Goal: Task Accomplishment & Management: Complete application form

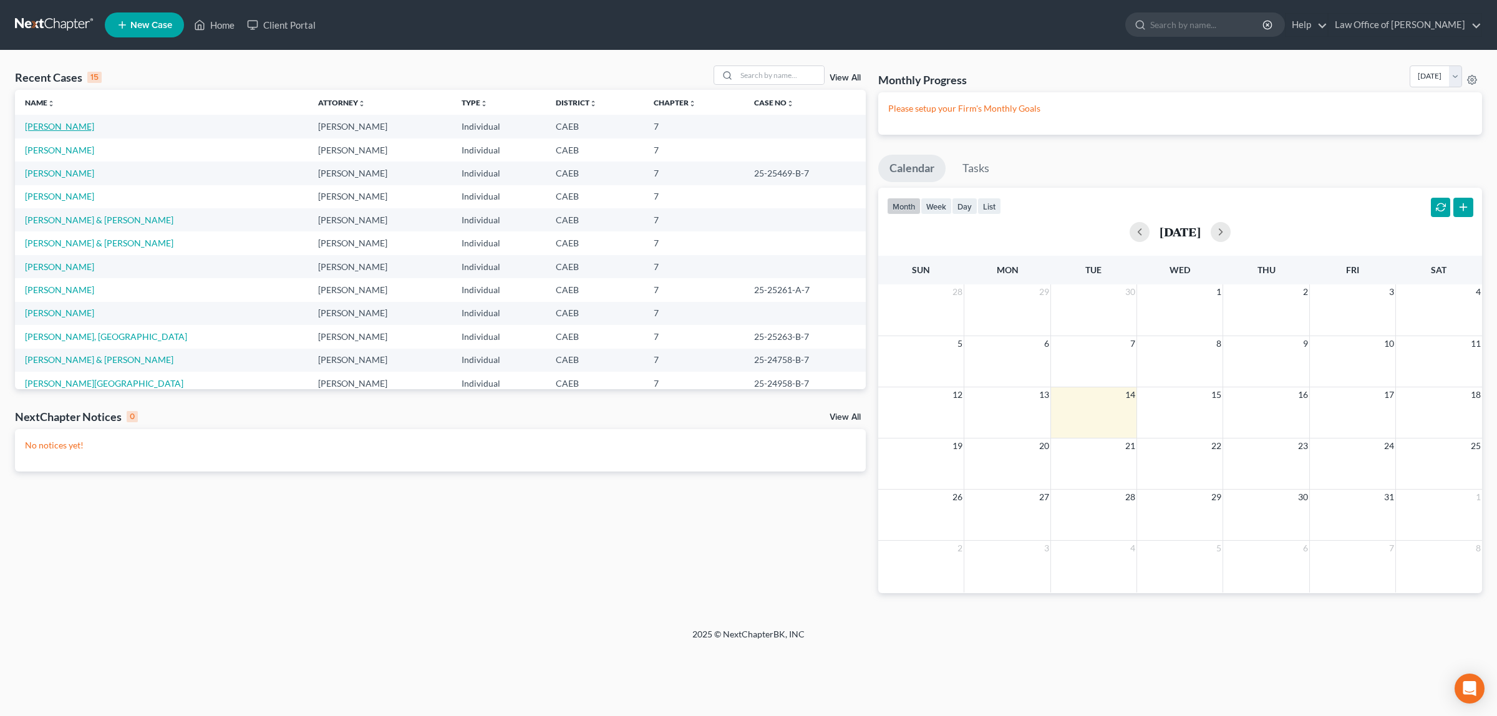
click at [88, 123] on link "[PERSON_NAME]" at bounding box center [59, 126] width 69 height 11
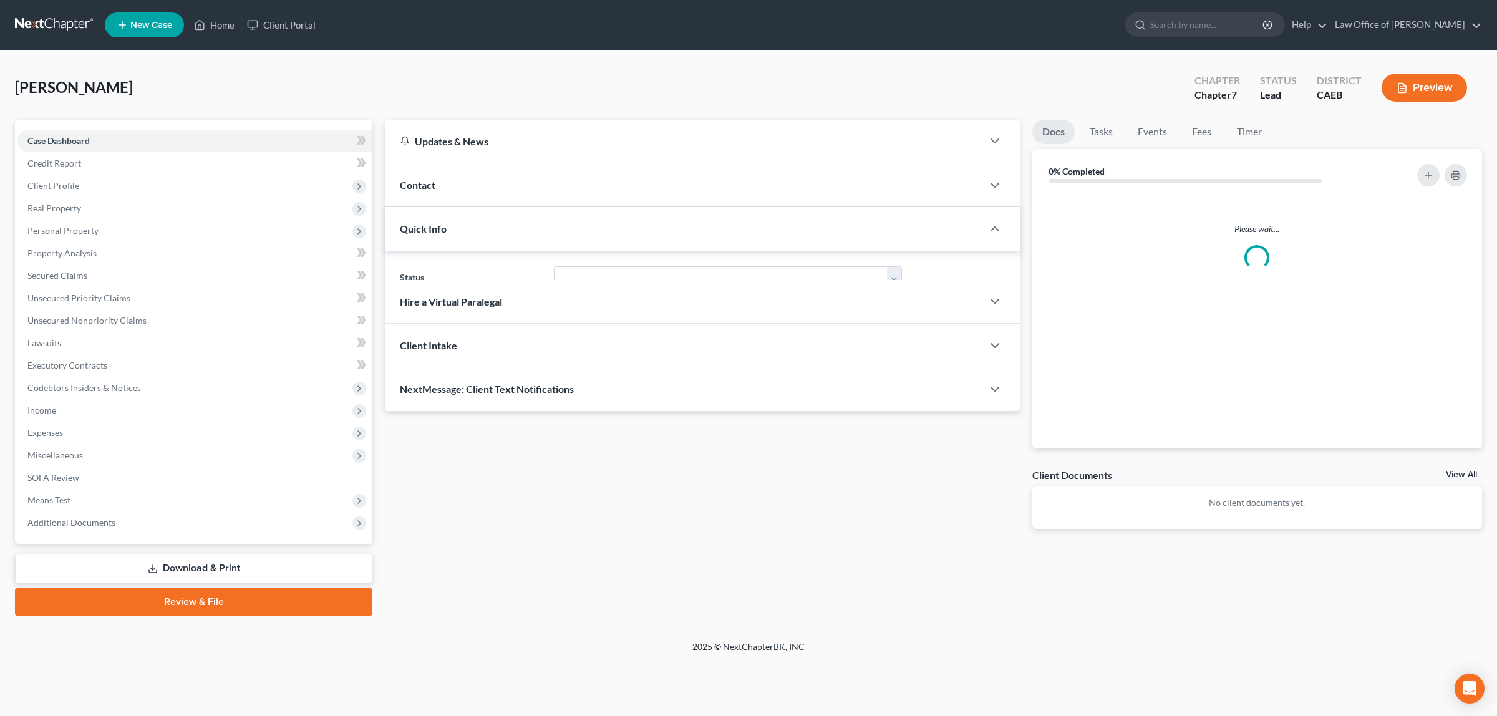
click at [88, 123] on div "Case Dashboard Payments Invoices Payments Payments Credit Report Client Profile…" at bounding box center [193, 332] width 357 height 424
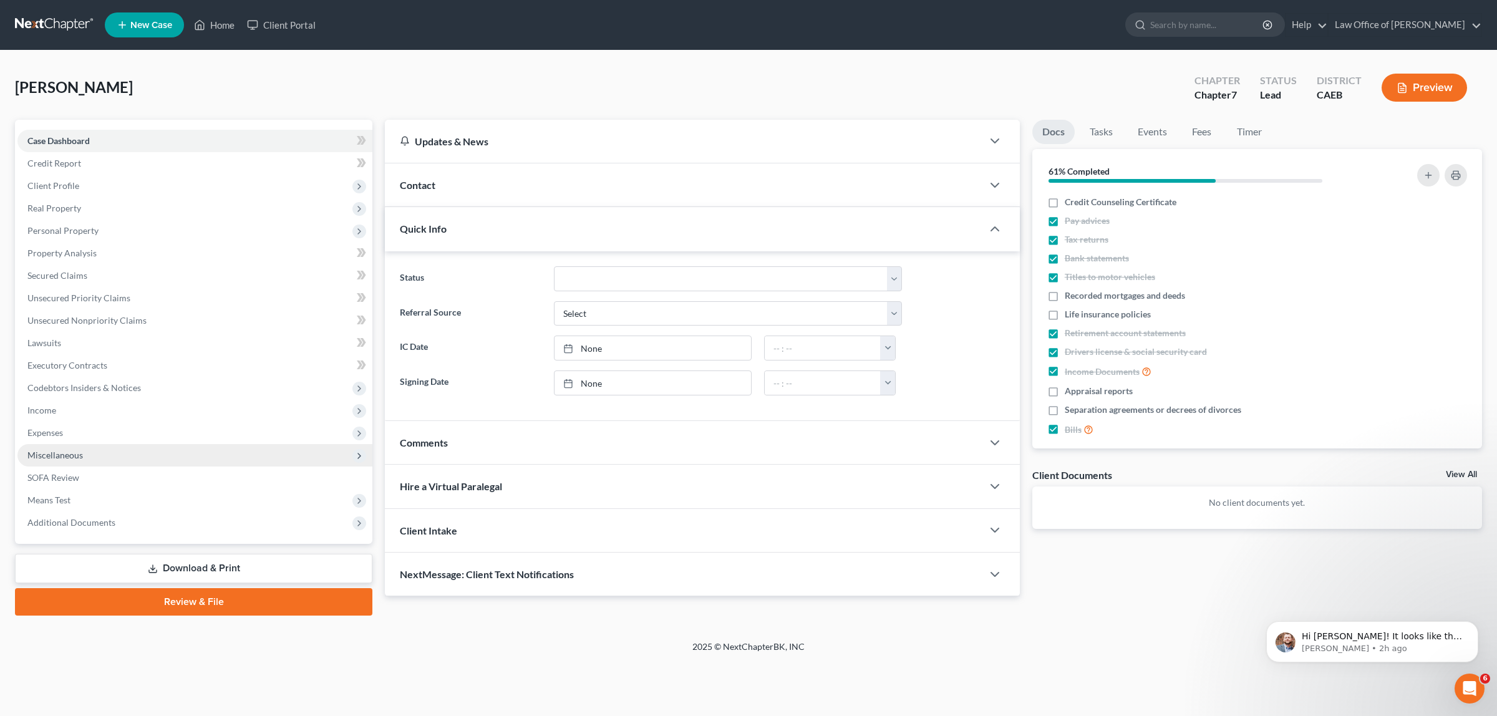
click at [97, 453] on span "Miscellaneous" at bounding box center [194, 455] width 355 height 22
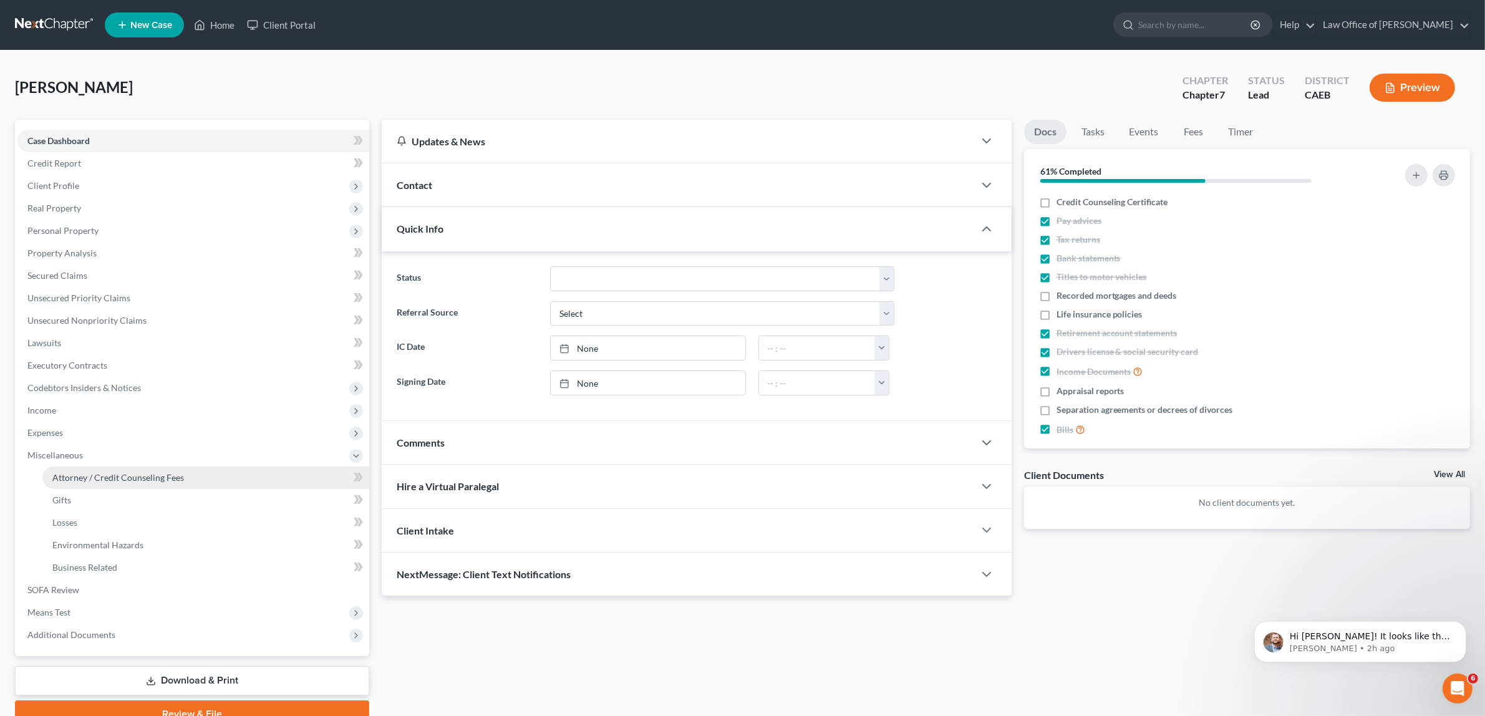
click at [94, 475] on span "Attorney / Credit Counseling Fees" at bounding box center [118, 477] width 132 height 11
select select "2"
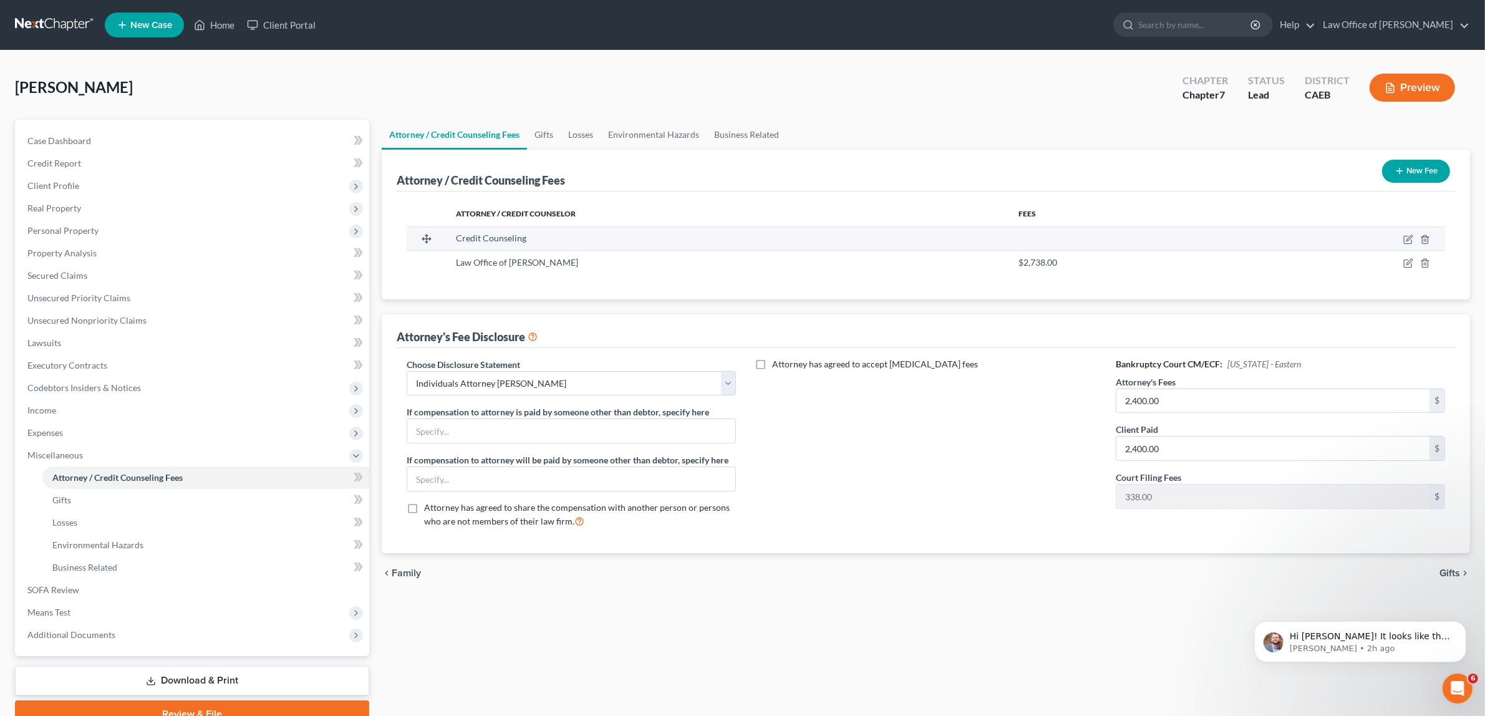
drag, startPoint x: 1408, startPoint y: 231, endPoint x: 1401, endPoint y: 241, distance: 11.2
click at [1403, 240] on td at bounding box center [1342, 238] width 205 height 24
click at [1404, 238] on icon "button" at bounding box center [1408, 239] width 10 height 10
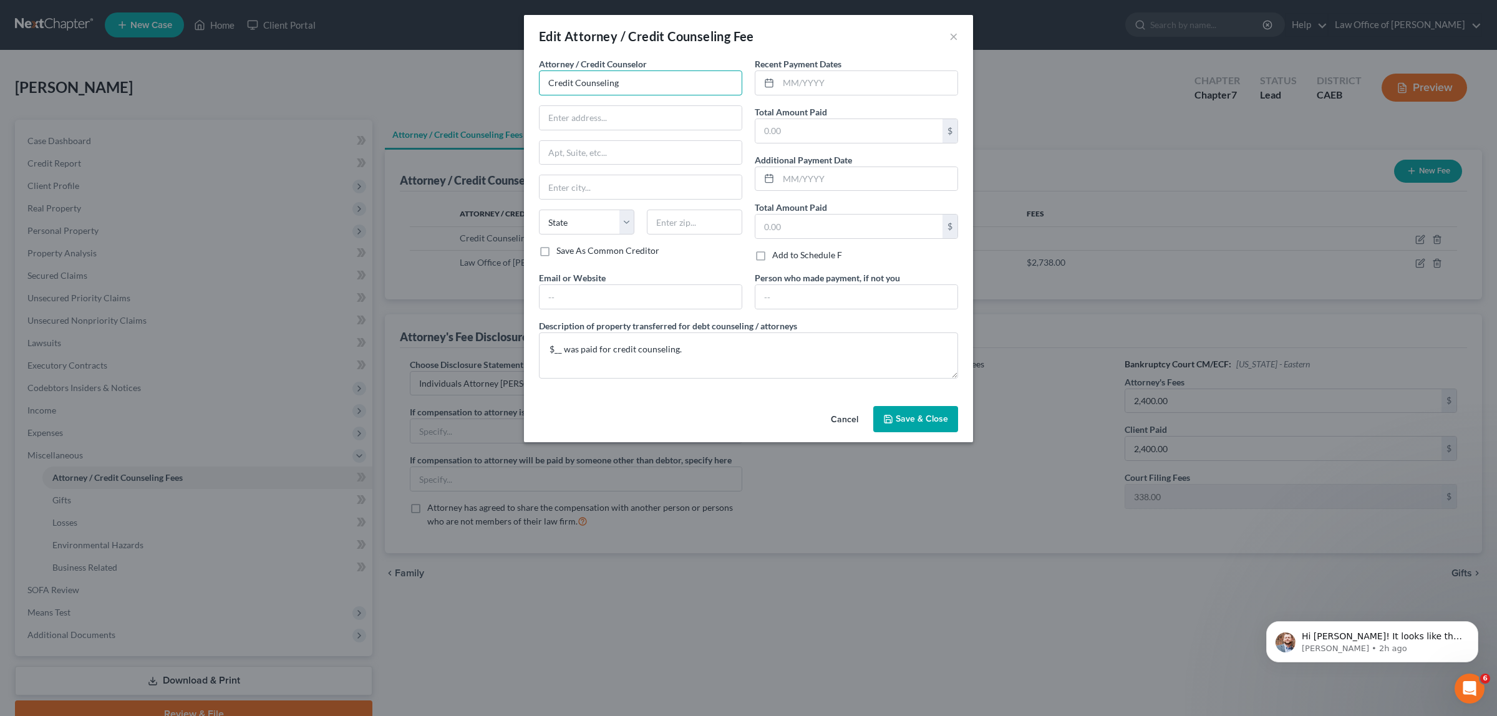
click at [649, 79] on input "Credit Counseling" at bounding box center [640, 82] width 203 height 25
type input "C"
click at [658, 104] on div "Summit Financial Education, Inc." at bounding box center [614, 105] width 130 height 12
type input "Summit Financial Education, Inc."
type input "[GEOGRAPHIC_DATA]"
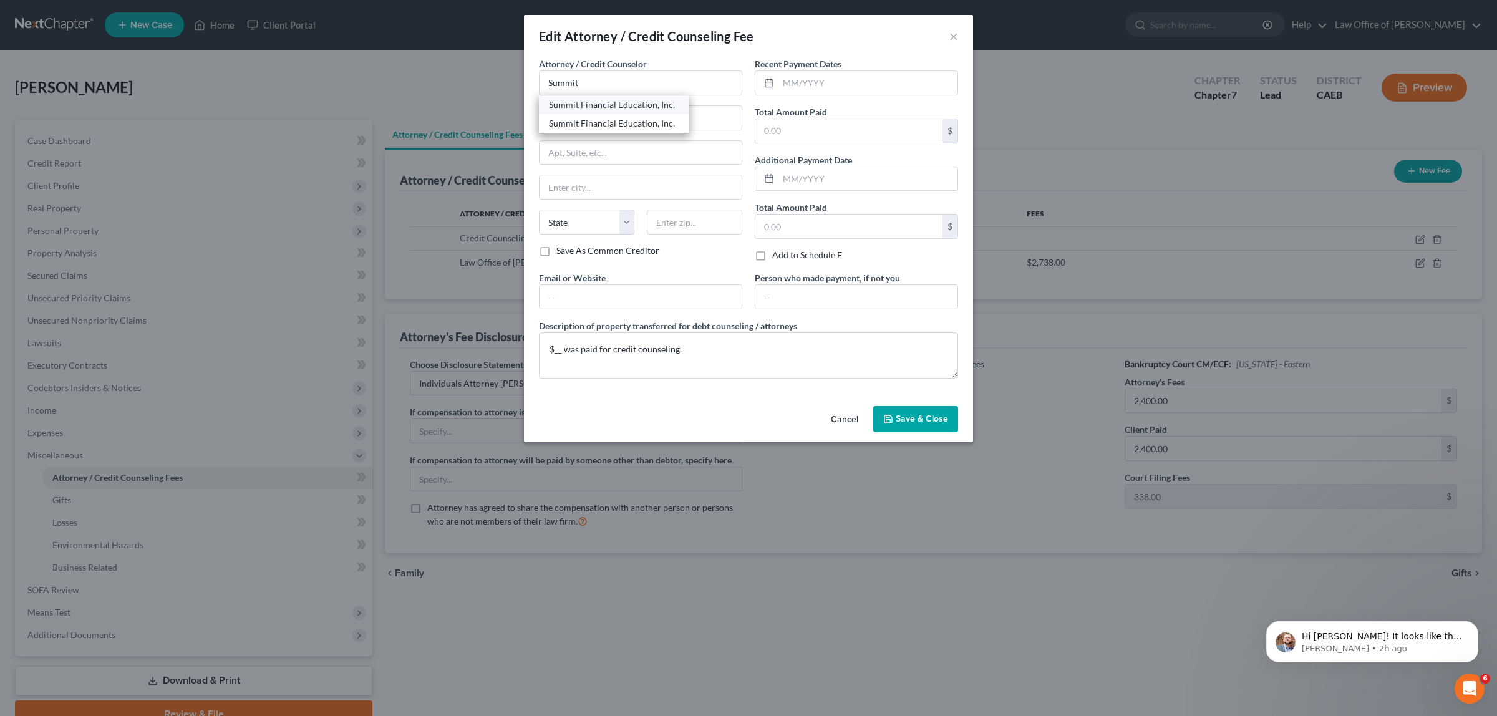
type input "Suite 1501"
type input "[GEOGRAPHIC_DATA]"
select select "24"
type input "55401"
click at [674, 82] on input "Summit Financial Education, Inc." at bounding box center [640, 82] width 203 height 25
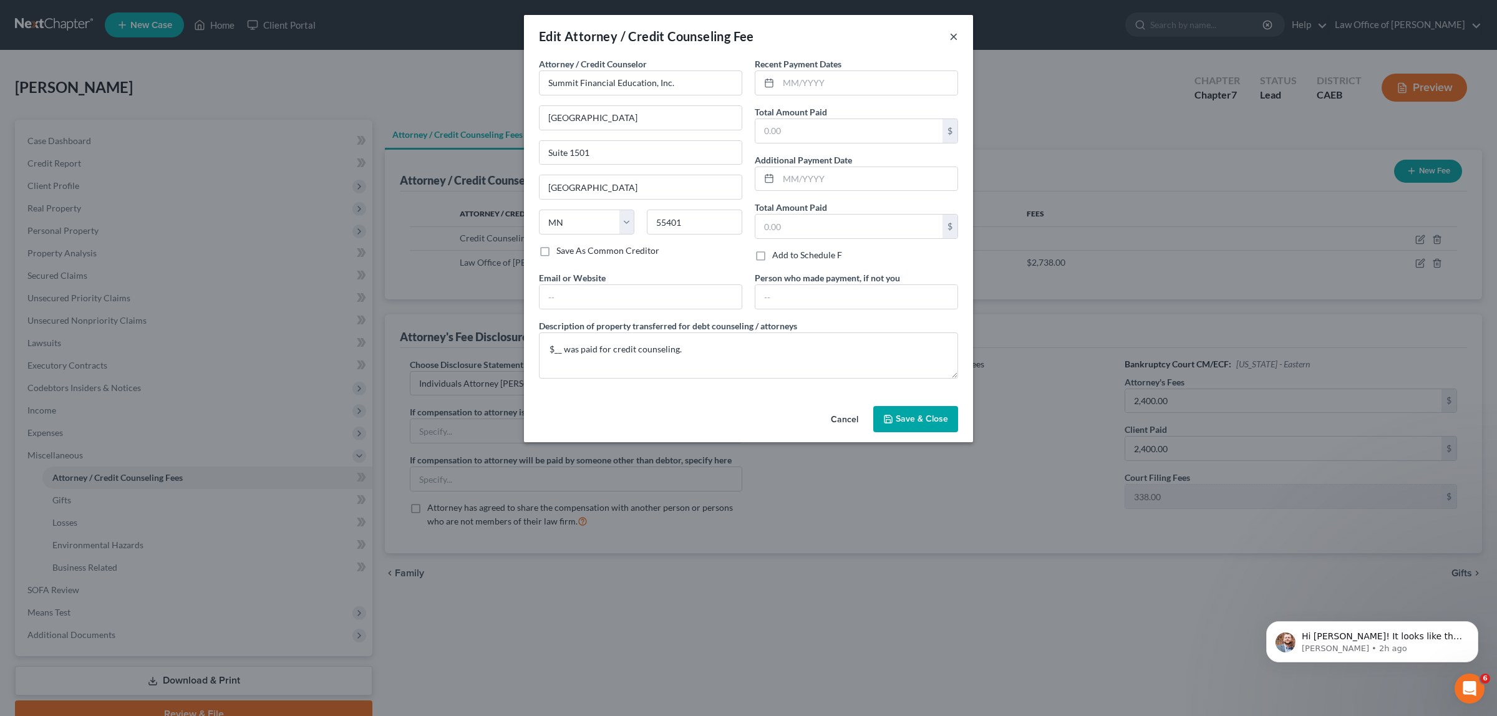
click at [953, 36] on button "×" at bounding box center [953, 36] width 9 height 15
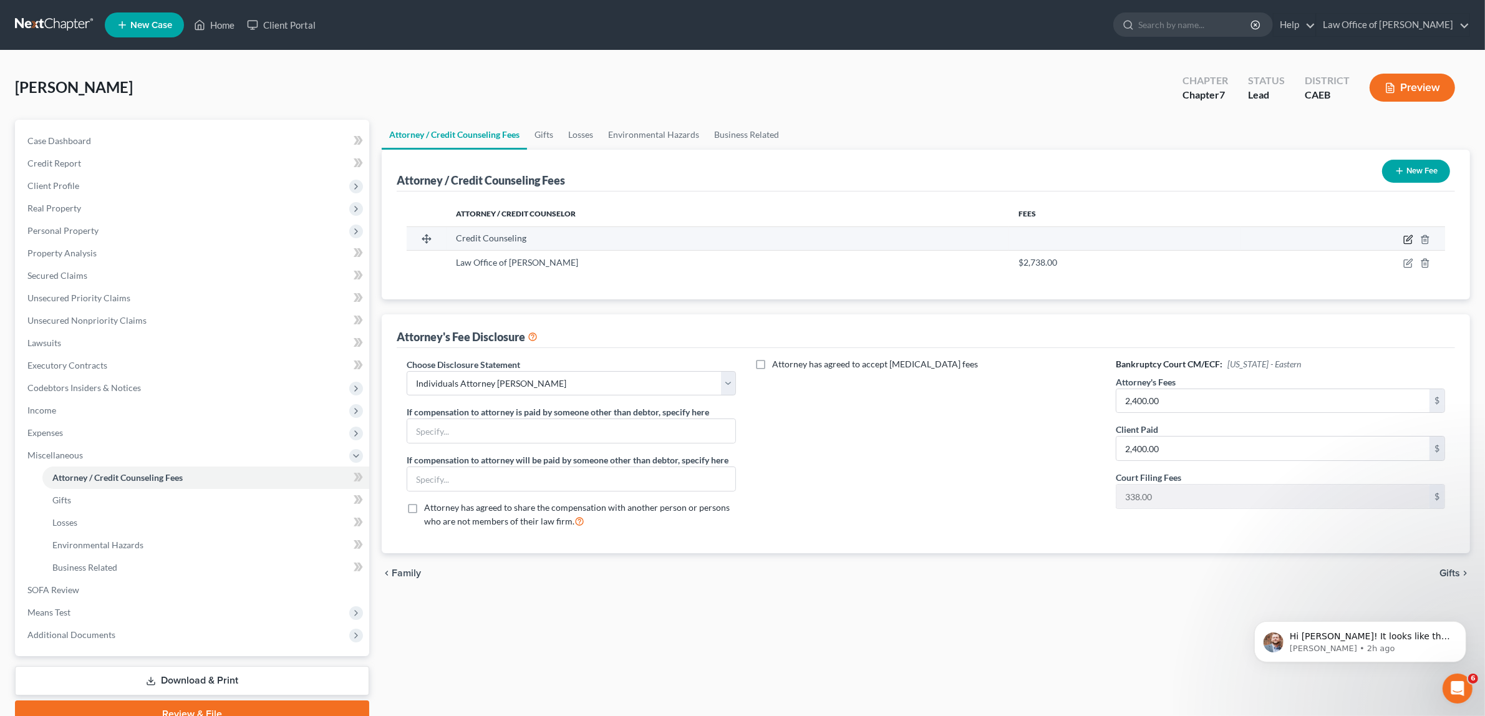
click at [1408, 236] on icon "button" at bounding box center [1408, 239] width 10 height 10
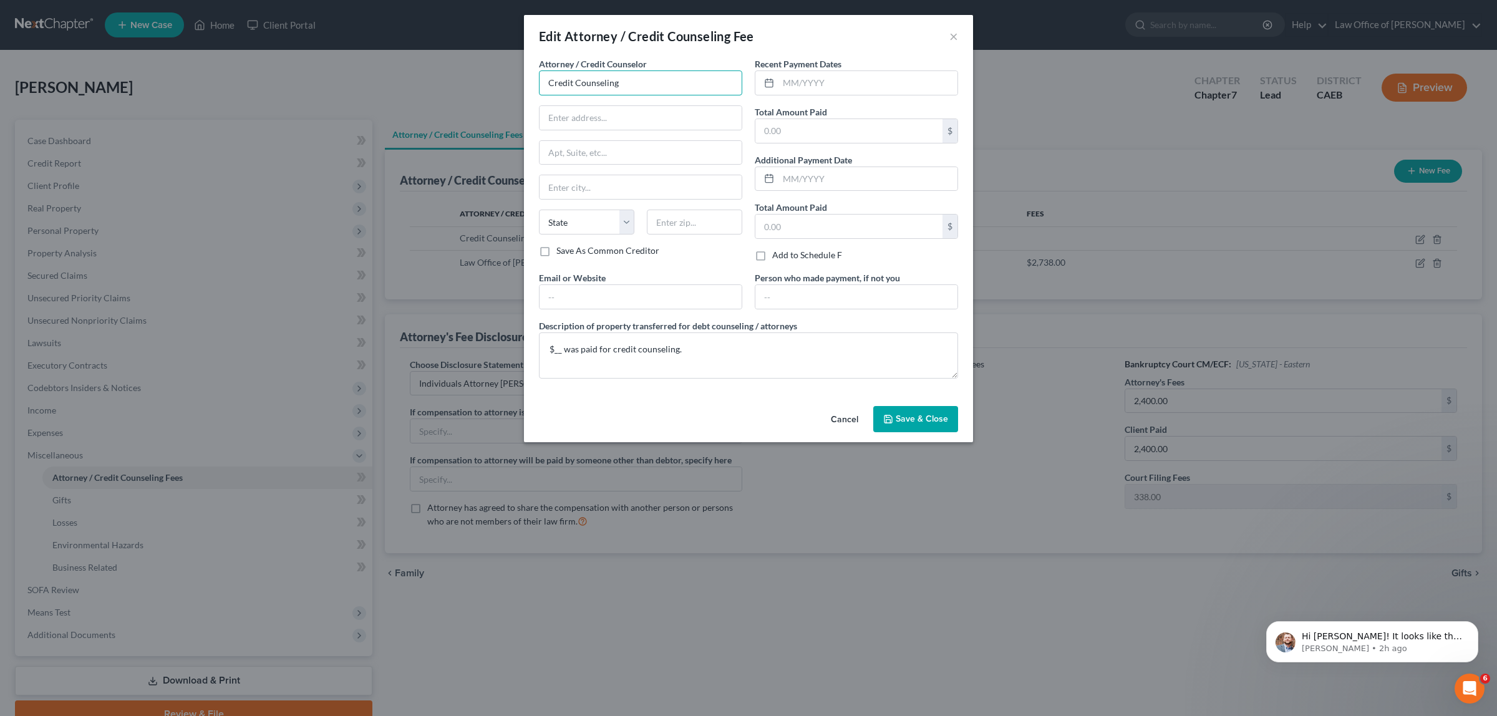
drag, startPoint x: 629, startPoint y: 78, endPoint x: 534, endPoint y: 85, distance: 95.0
click at [534, 85] on div "Attorney / Credit Counselor * Credit Counseling State [US_STATE] AK AR AZ CA CO…" at bounding box center [641, 164] width 216 height 214
click at [640, 123] on div "Summit Financial Education, Inc." at bounding box center [614, 123] width 130 height 12
type input "Summit Financial Education, Inc."
type input "[STREET_ADDRESS]"
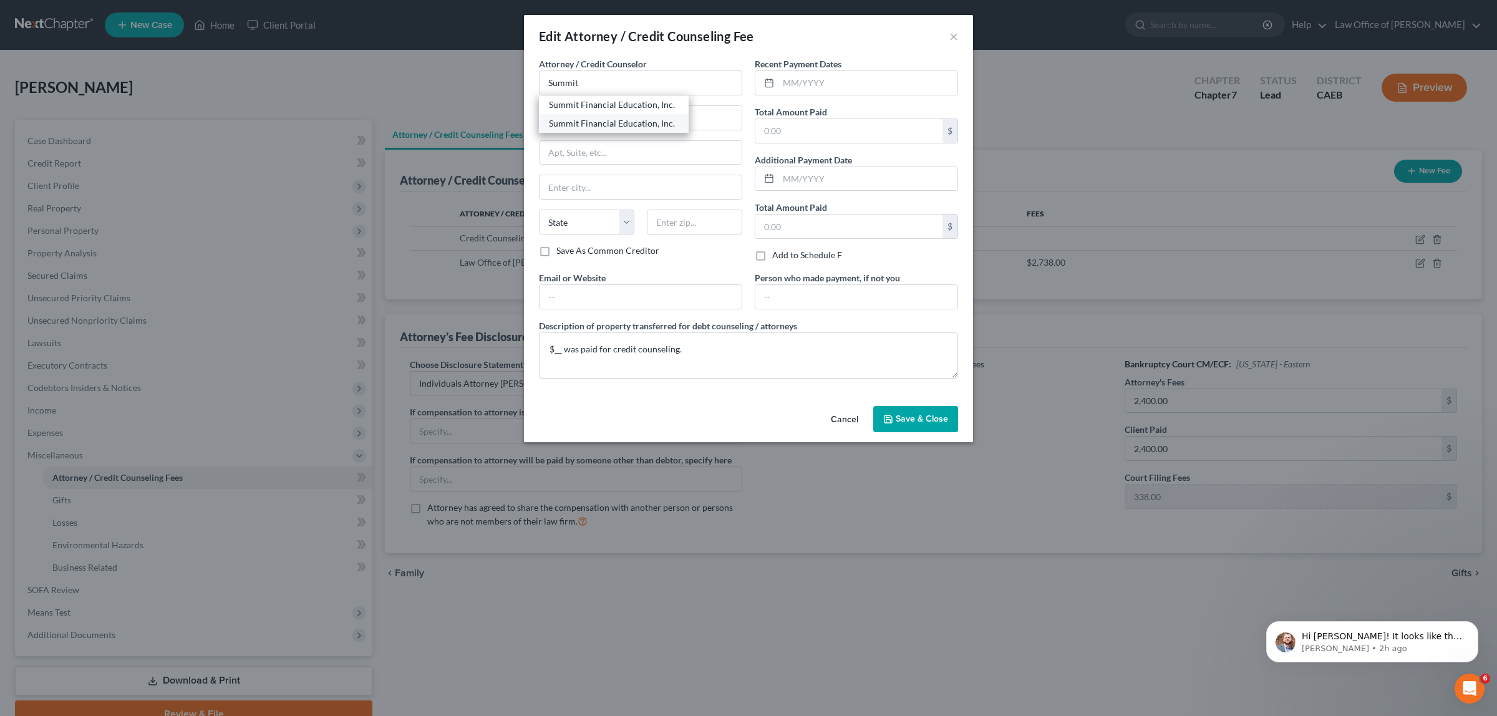
type input "[GEOGRAPHIC_DATA]"
select select "3"
type input "85717"
click at [823, 79] on input "text" at bounding box center [867, 83] width 179 height 24
type input "[DATE]"
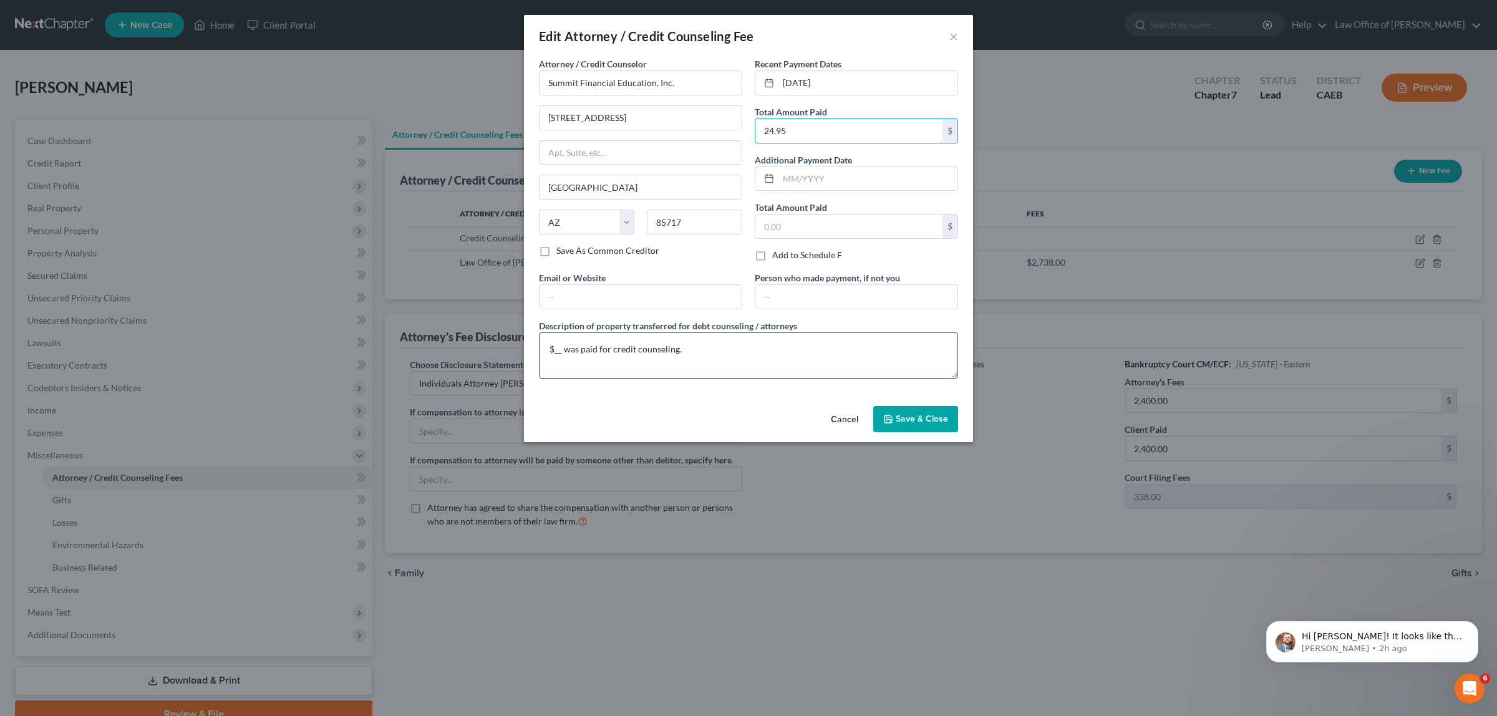
type input "24.95"
click at [564, 351] on textarea "$__ was paid for credit counseling." at bounding box center [748, 355] width 419 height 46
click at [560, 350] on textarea "$_24.95 was paid for credit counseling." at bounding box center [748, 355] width 419 height 46
type textarea "$24.95 was paid for credit counseling."
click at [921, 413] on button "Save & Close" at bounding box center [915, 419] width 85 height 26
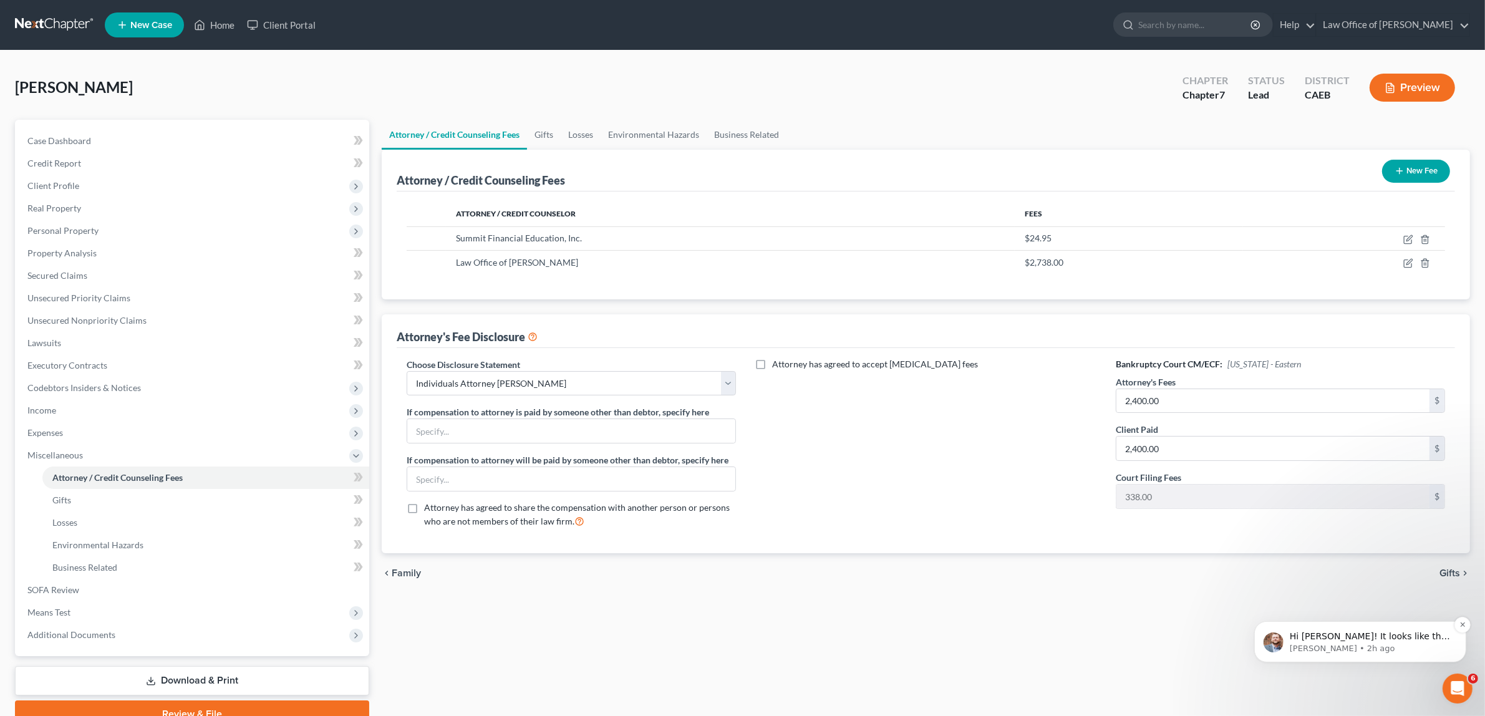
click at [1366, 636] on span "Hi [PERSON_NAME]! It looks like the Safety Deposit Box falls under the "Instrum…" at bounding box center [1369, 673] width 160 height 84
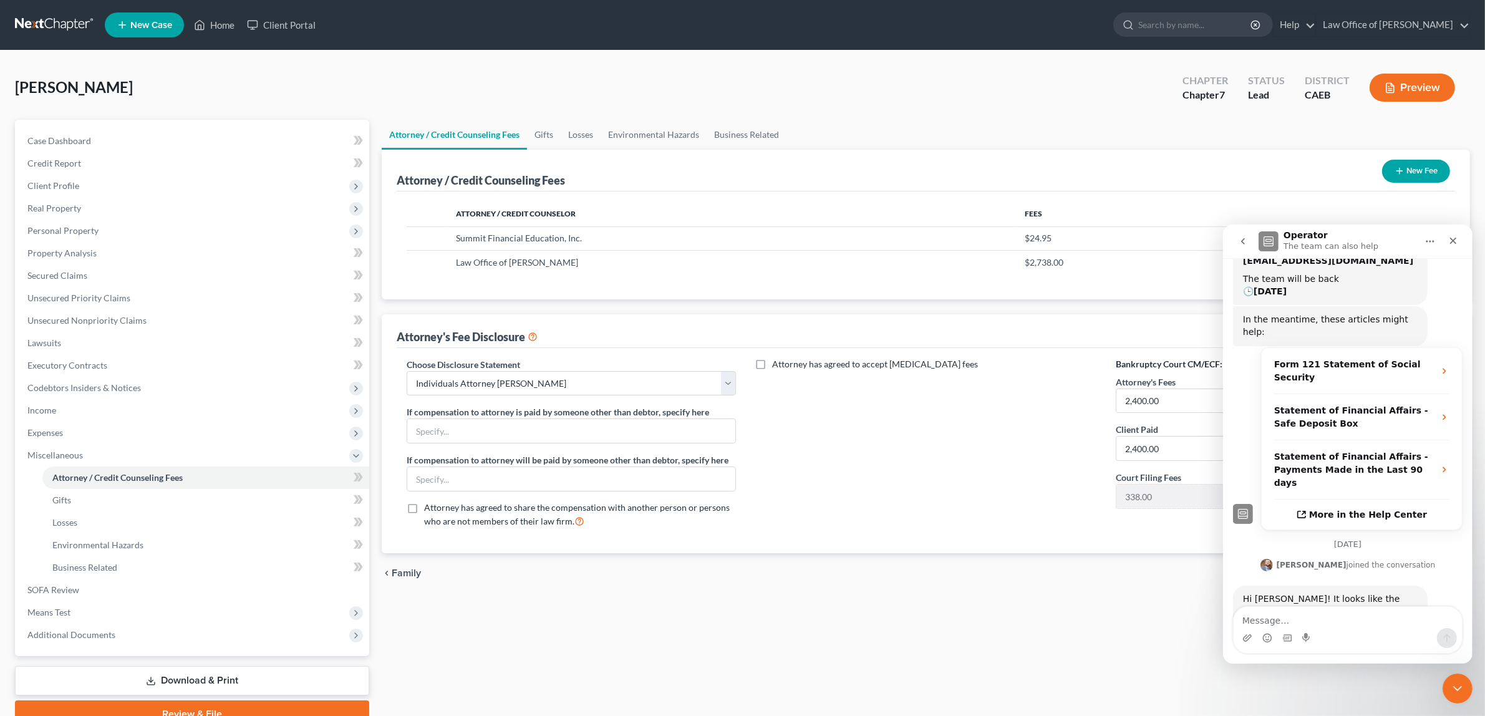
scroll to position [197, 0]
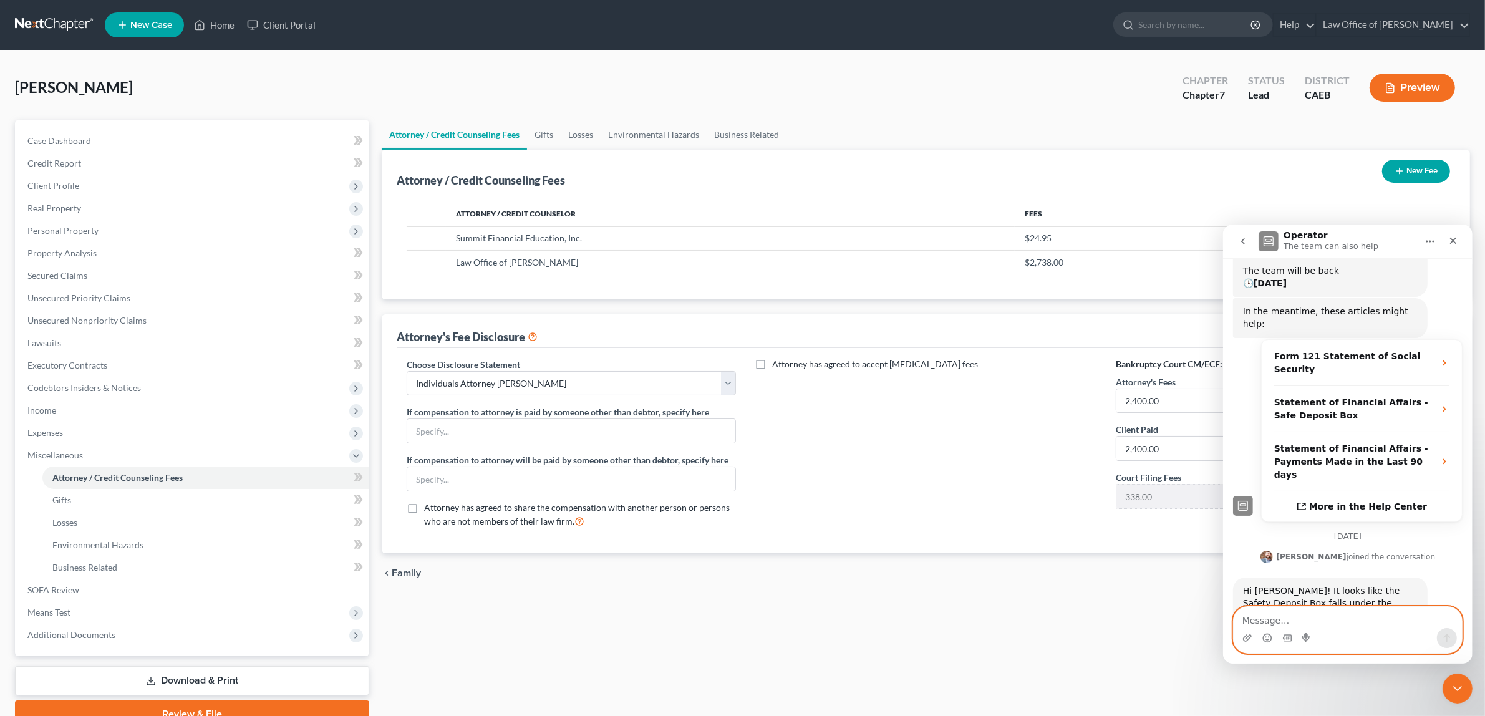
click at [1335, 617] on textarea "Message…" at bounding box center [1347, 616] width 228 height 21
click at [1355, 607] on textarea "According to [PERSON_NAME]'s Law Dictionary an "instrument" is a written docume…" at bounding box center [1347, 598] width 228 height 59
click at [1336, 607] on textarea "According to [PERSON_NAME]'s Law Dictionary an "instrument" is a written docume…" at bounding box center [1347, 598] width 228 height 59
click at [1385, 622] on textarea "According to [PERSON_NAME]'s Law Dictionary an "instrument" is a written docume…" at bounding box center [1347, 598] width 228 height 59
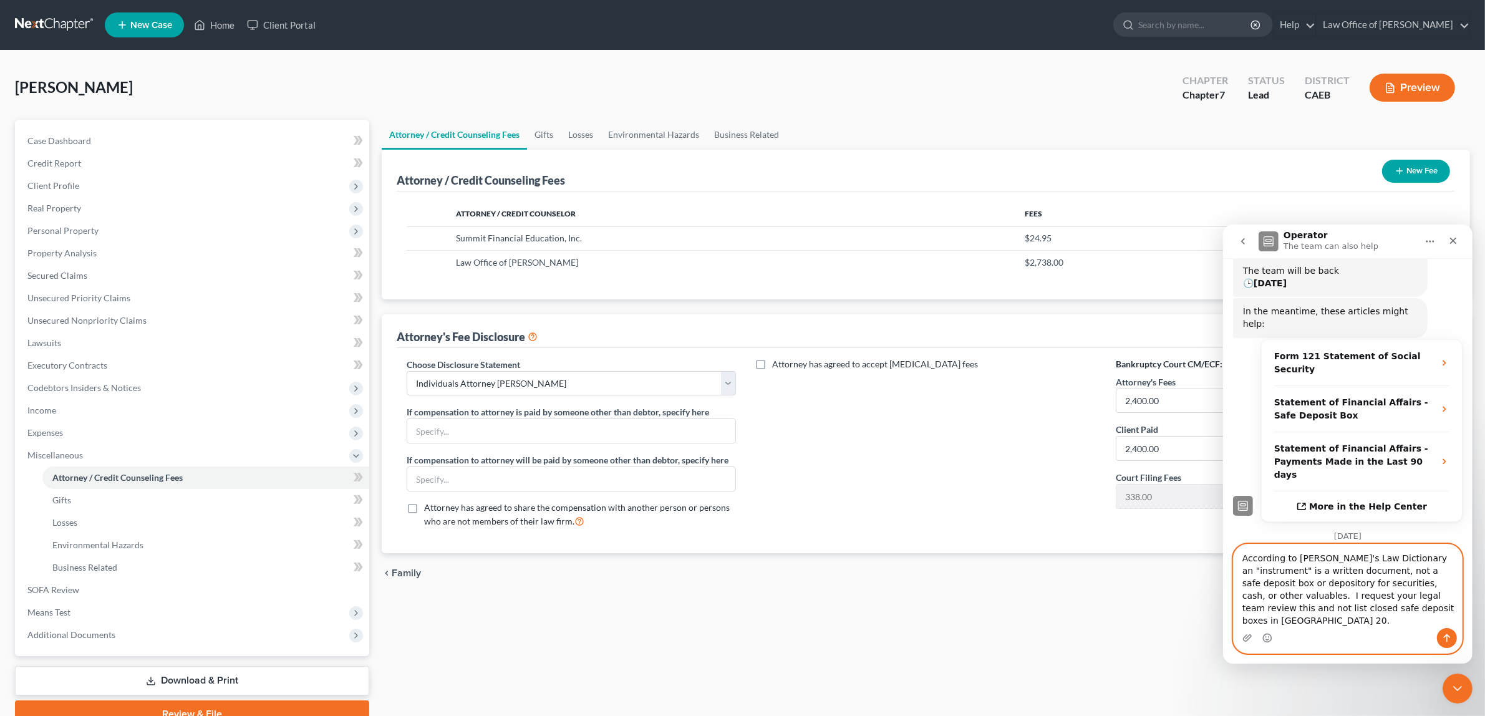
click at [1373, 606] on textarea "According to [PERSON_NAME]'s Law Dictionary an "instrument" is a written docume…" at bounding box center [1347, 586] width 228 height 84
click at [1266, 619] on textarea "According to [PERSON_NAME]'s Law Dictionary an "instrument" is a written docume…" at bounding box center [1347, 586] width 228 height 84
click at [1243, 570] on textarea "According to [PERSON_NAME]'s Law Dictionary an "instrument" is a written docume…" at bounding box center [1347, 586] width 228 height 84
click at [1357, 617] on textarea "Totally disagree. According to [PERSON_NAME]'s Law Dictionary an "instrument" i…" at bounding box center [1347, 586] width 228 height 84
type textarea "Totally disagree. According to [PERSON_NAME]'s Law Dictionary an "instrument" i…"
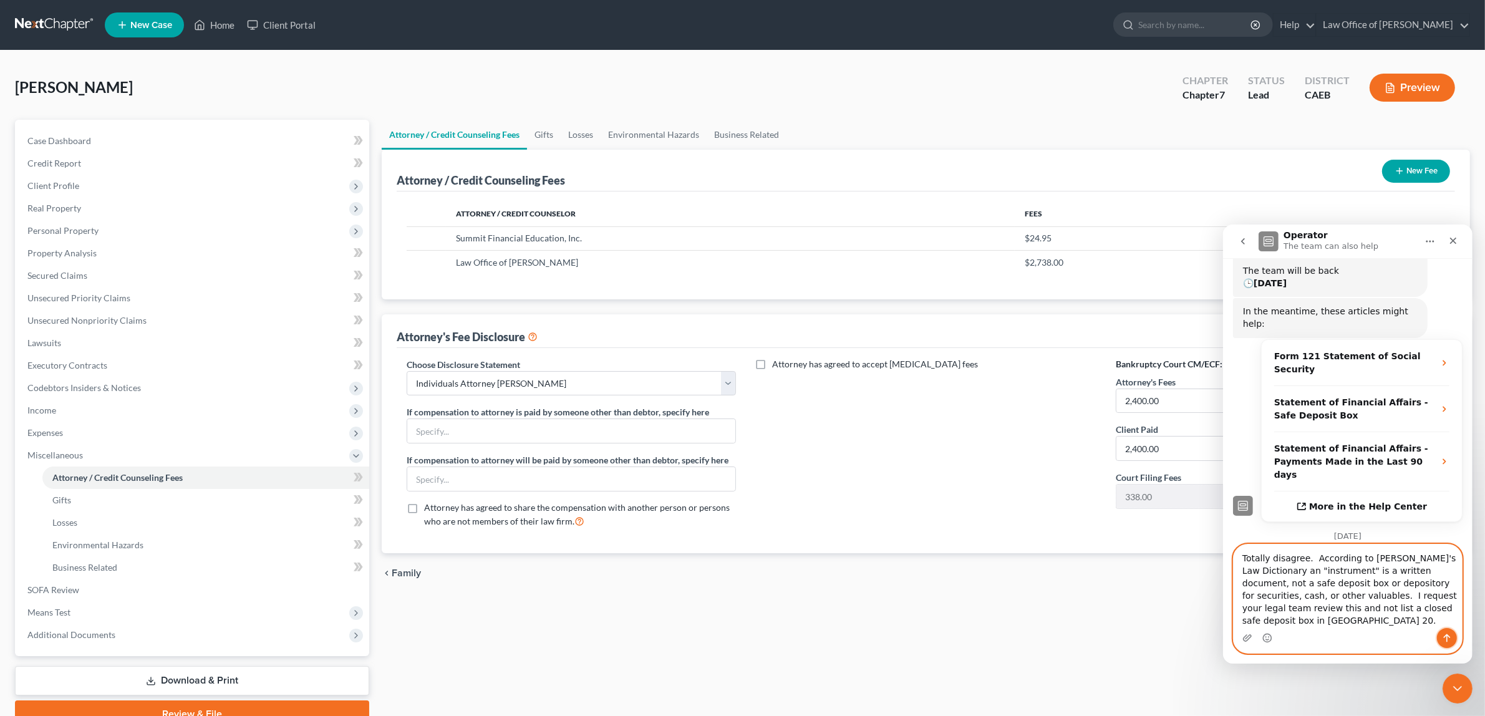
click at [1445, 635] on icon "Send a message…" at bounding box center [1446, 638] width 7 height 8
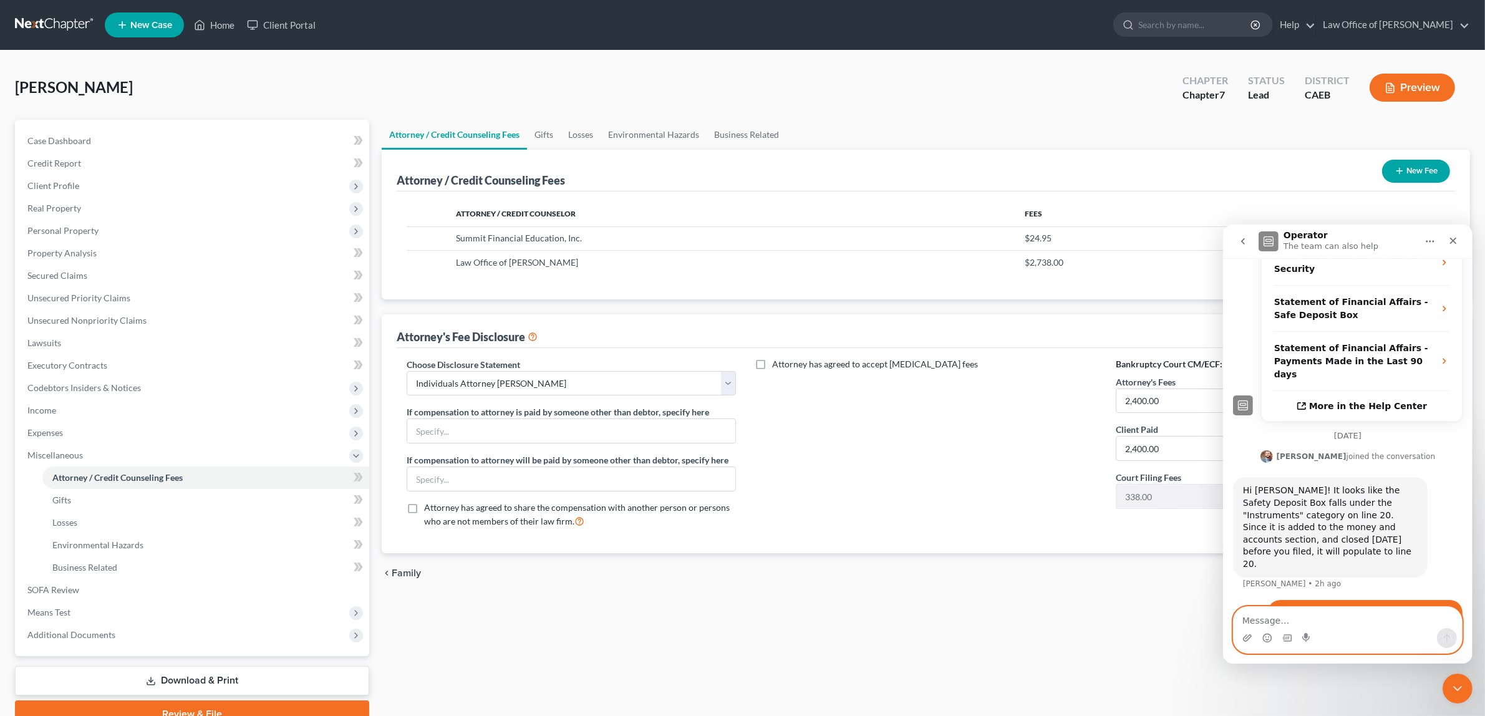
scroll to position [307, 0]
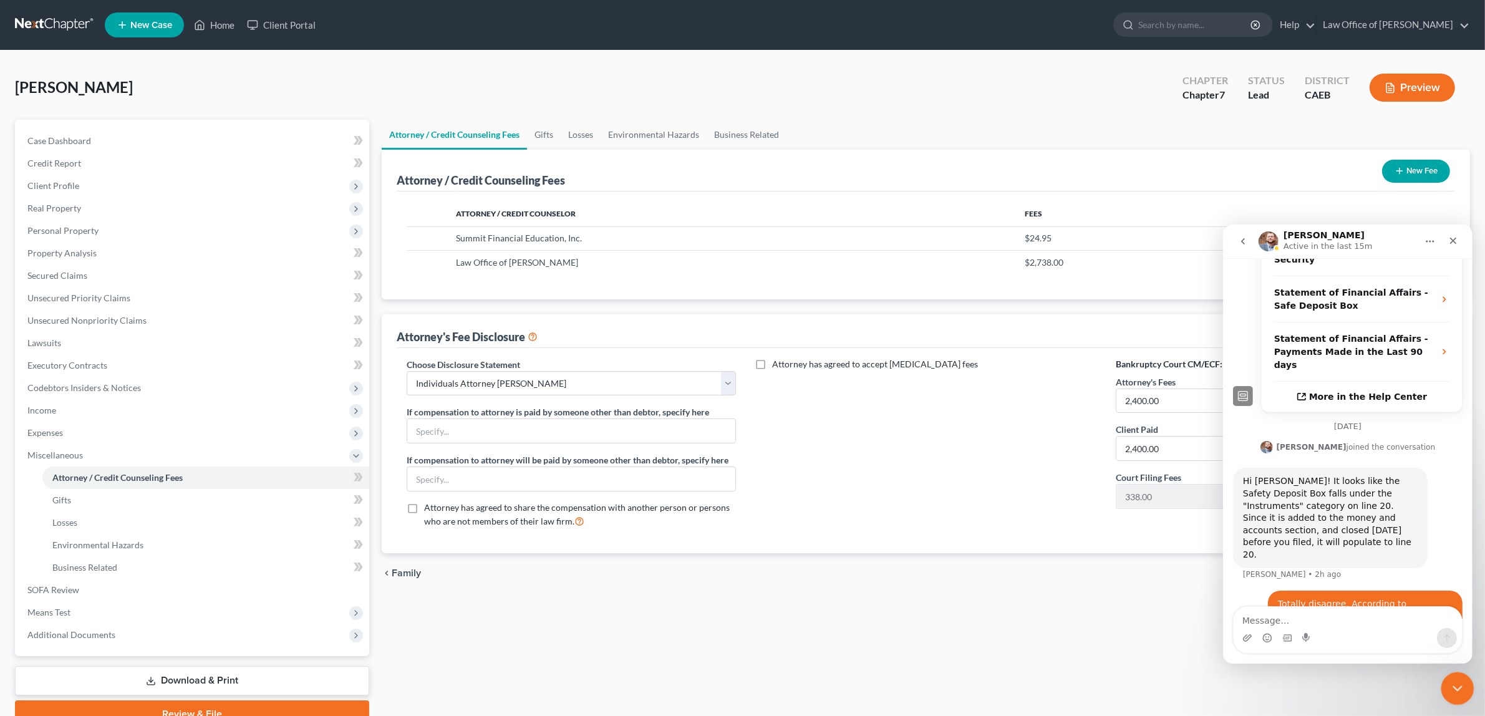
click at [1458, 682] on icon "Close Intercom Messenger" at bounding box center [1455, 686] width 15 height 15
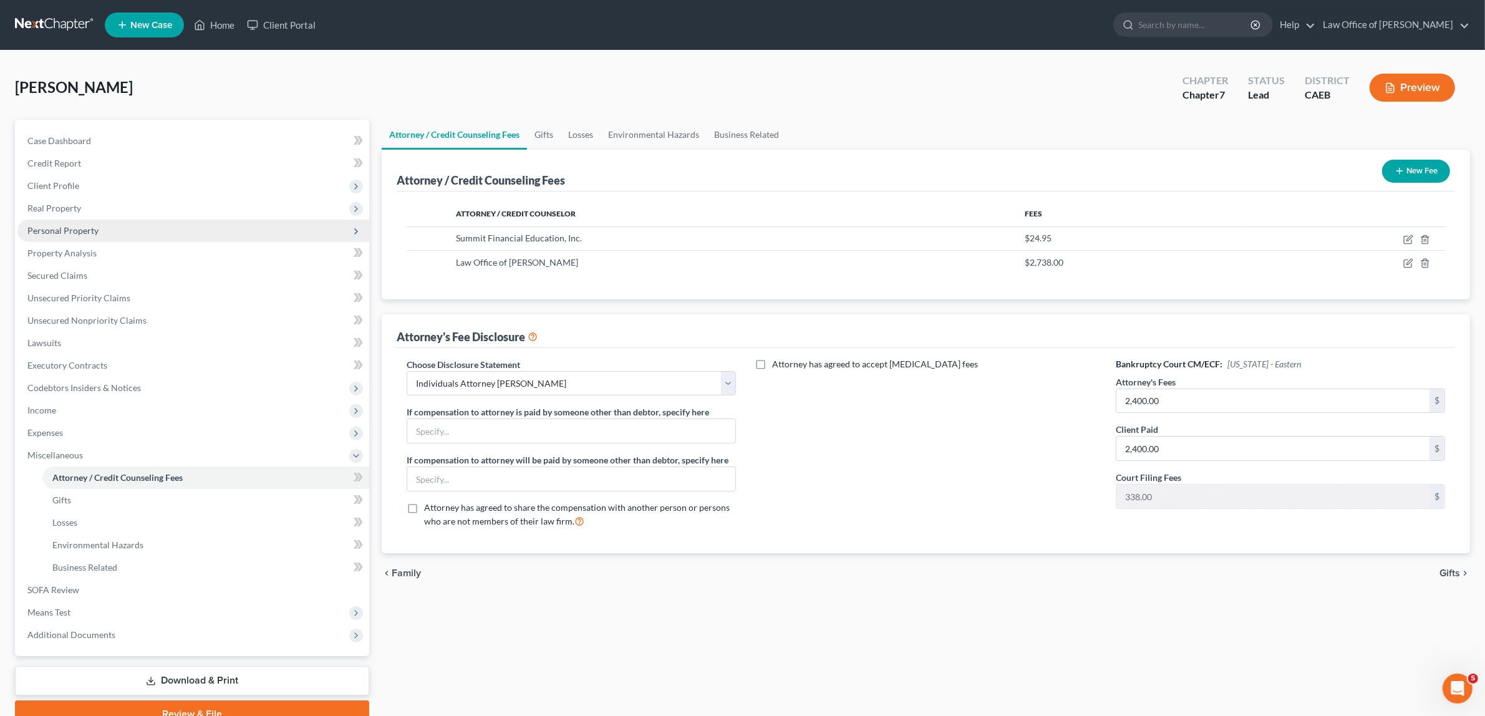
click at [107, 221] on span "Personal Property" at bounding box center [193, 231] width 352 height 22
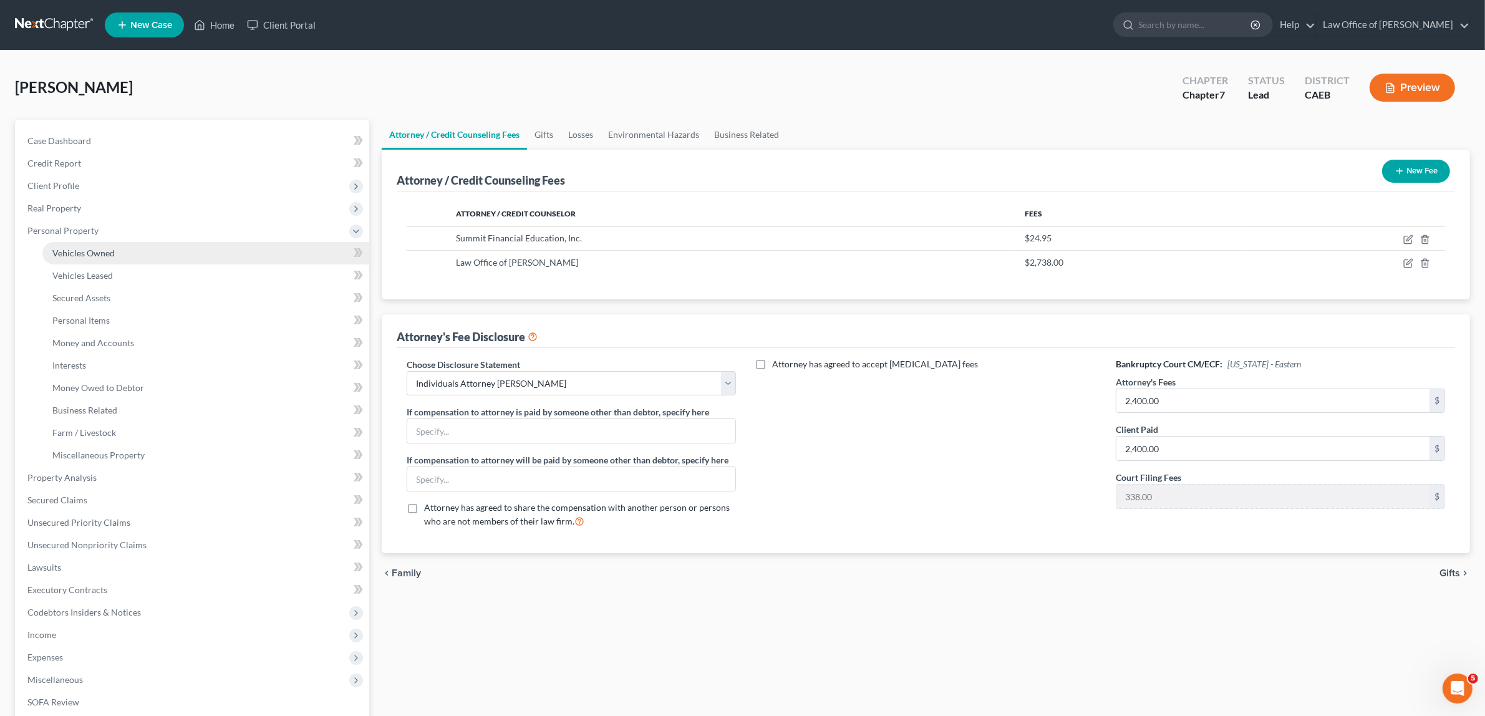
click at [120, 251] on link "Vehicles Owned" at bounding box center [205, 253] width 327 height 22
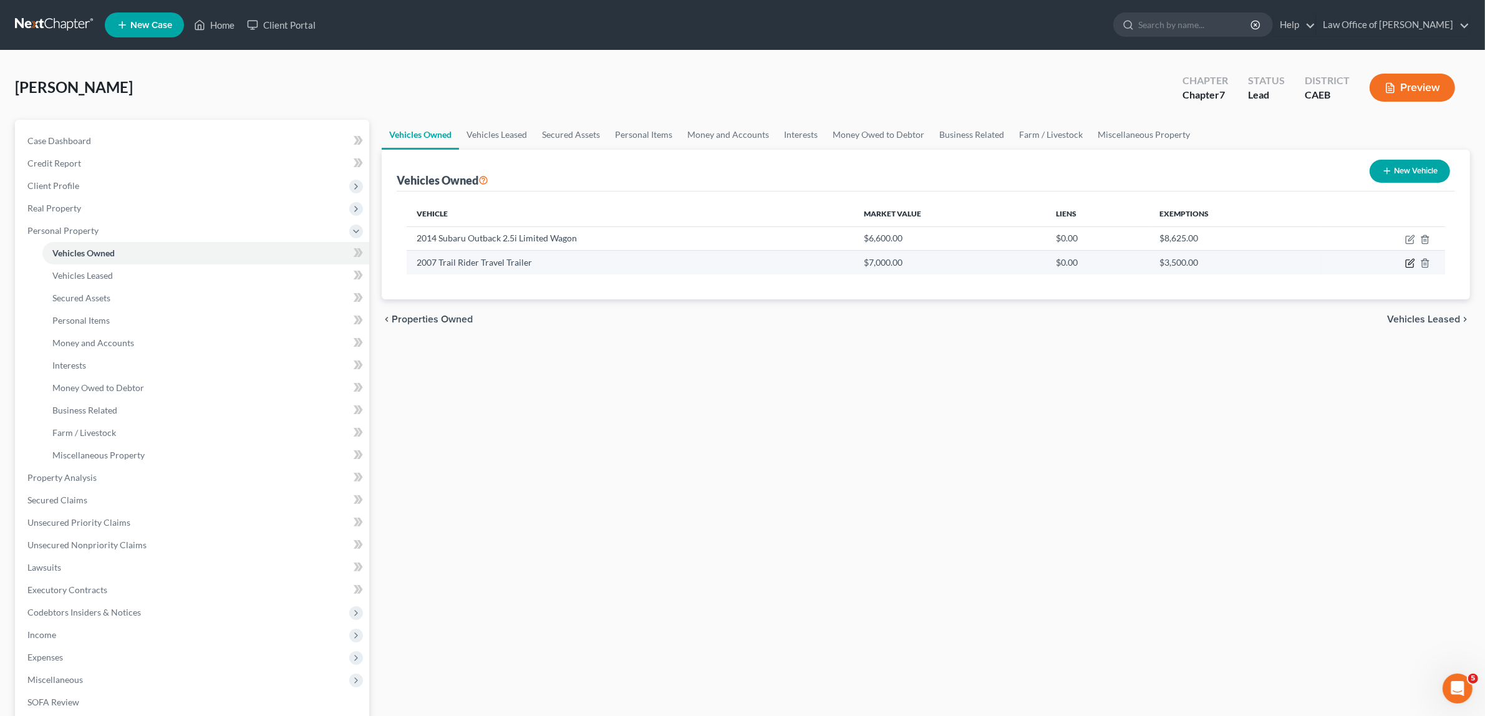
click at [1411, 262] on icon "button" at bounding box center [1410, 263] width 10 height 10
select select "2"
select select "19"
select select "3"
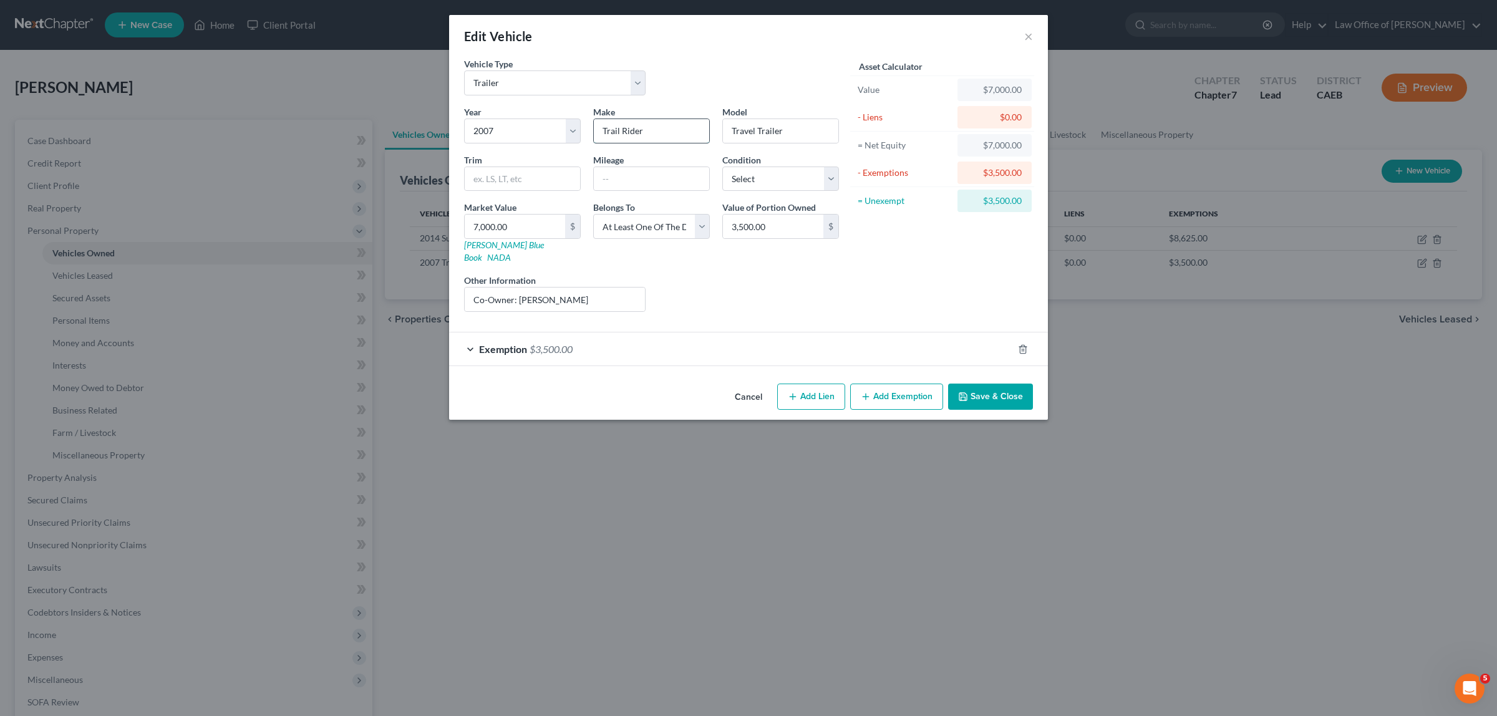
drag, startPoint x: 650, startPoint y: 129, endPoint x: 596, endPoint y: 128, distance: 54.3
click at [596, 128] on input "Trail Rider" at bounding box center [651, 131] width 115 height 24
type input "Nomad"
click at [731, 130] on input "Travel Trailer" at bounding box center [780, 131] width 115 height 24
type input "SkyTravel Trailer"
